Goal: Transaction & Acquisition: Purchase product/service

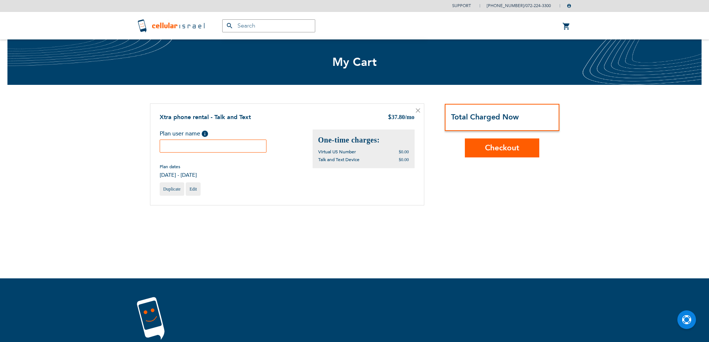
click at [175, 145] on input "text" at bounding box center [213, 146] width 107 height 13
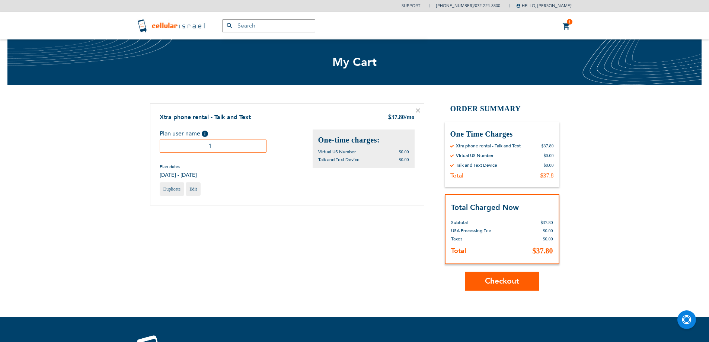
type input "1"
click at [492, 284] on span "Checkout" at bounding box center [502, 281] width 34 height 11
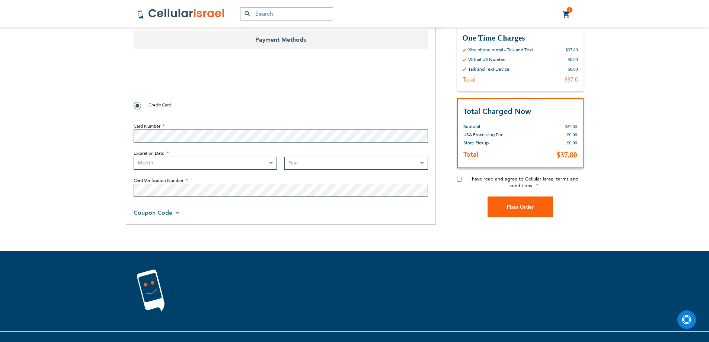
scroll to position [372, 0]
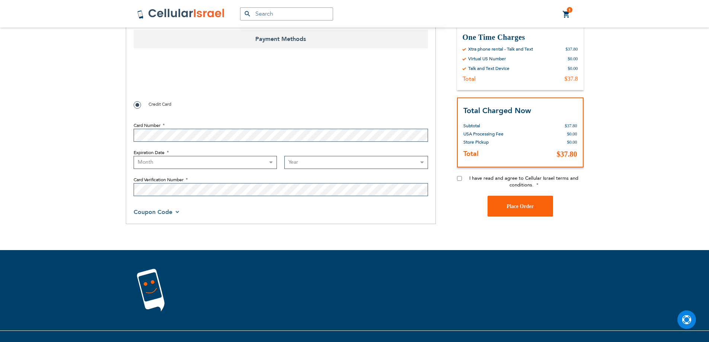
click at [246, 156] on select "Month [DATE] - [DATE] - [DATE] - [DATE] - [DATE] - [DATE] - [DATE] - [DATE] - […" at bounding box center [206, 162] width 144 height 13
select select "8"
click at [134, 156] on select "Month [DATE] - [DATE] - [DATE] - [DATE] - [DATE] - [DATE] - [DATE] - [DATE] - […" at bounding box center [206, 162] width 144 height 13
click at [326, 156] on select "Year [DATE] 2026 2027 2028 2029 2030 2031 2032 2033 2034 2035 2036 2037 2038 20…" at bounding box center [356, 162] width 144 height 13
select select "2029"
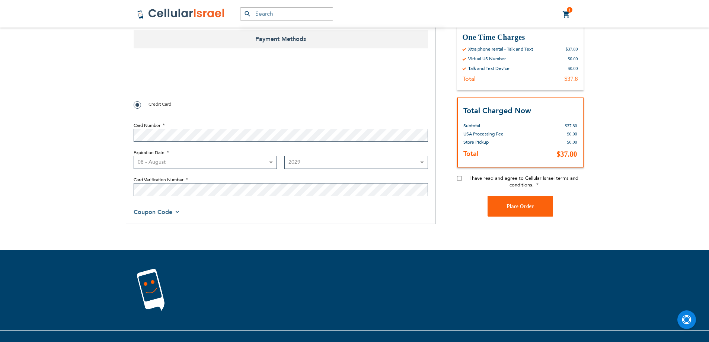
click at [284, 156] on select "Year [DATE] 2026 2027 2028 2029 2030 2031 2032 2033 2034 2035 2036 2037 2038 20…" at bounding box center [356, 162] width 144 height 13
checkbox input "true"
click at [460, 176] on input "I have read and agree to Cellular Israel terms and conditions." at bounding box center [459, 178] width 5 height 5
checkbox input "true"
click at [519, 203] on span "Place Order" at bounding box center [520, 206] width 27 height 6
